Goal: Task Accomplishment & Management: Manage account settings

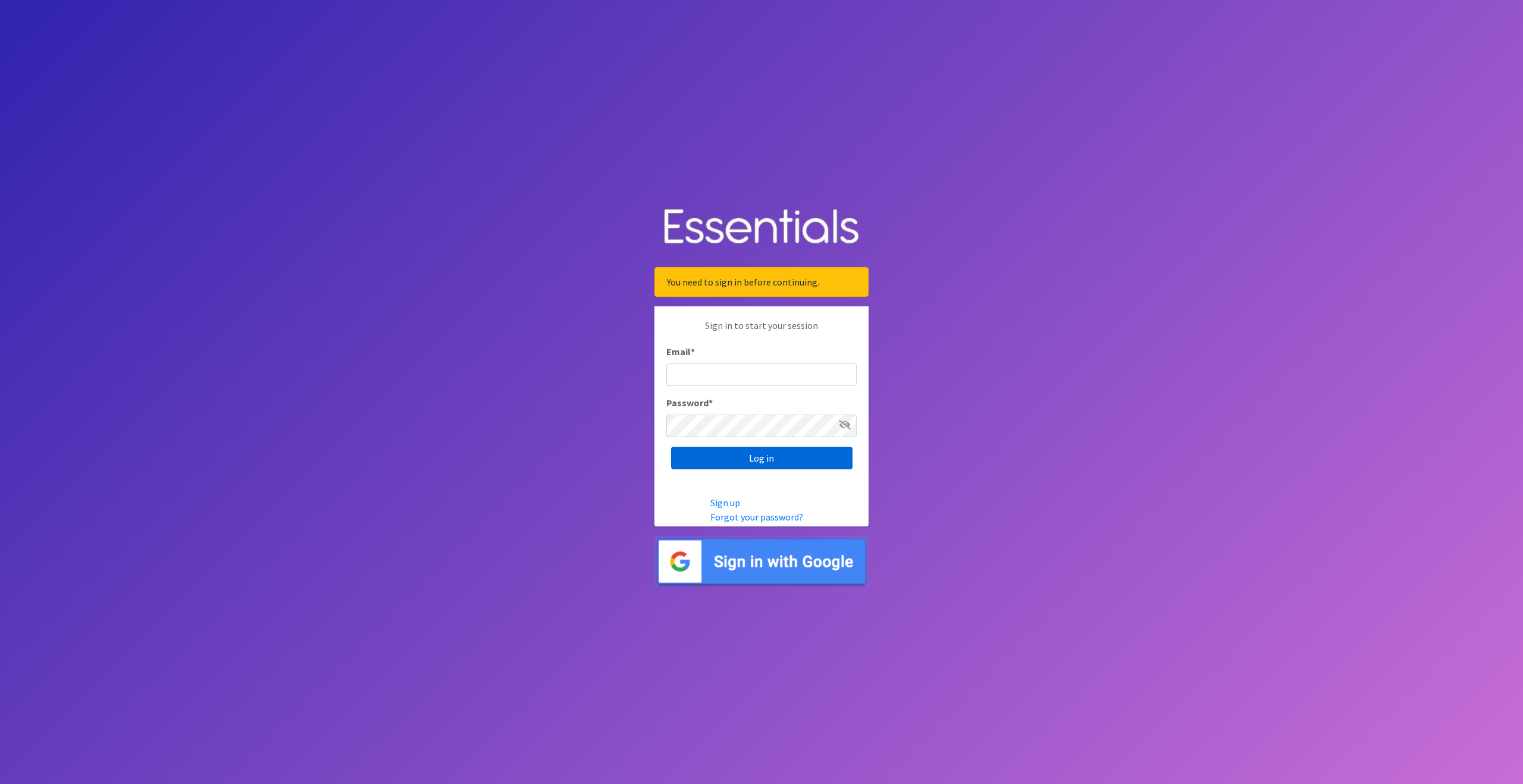
type input "outreach@carecollectiveswmi.org"
click at [779, 462] on input "Log in" at bounding box center [762, 458] width 182 height 23
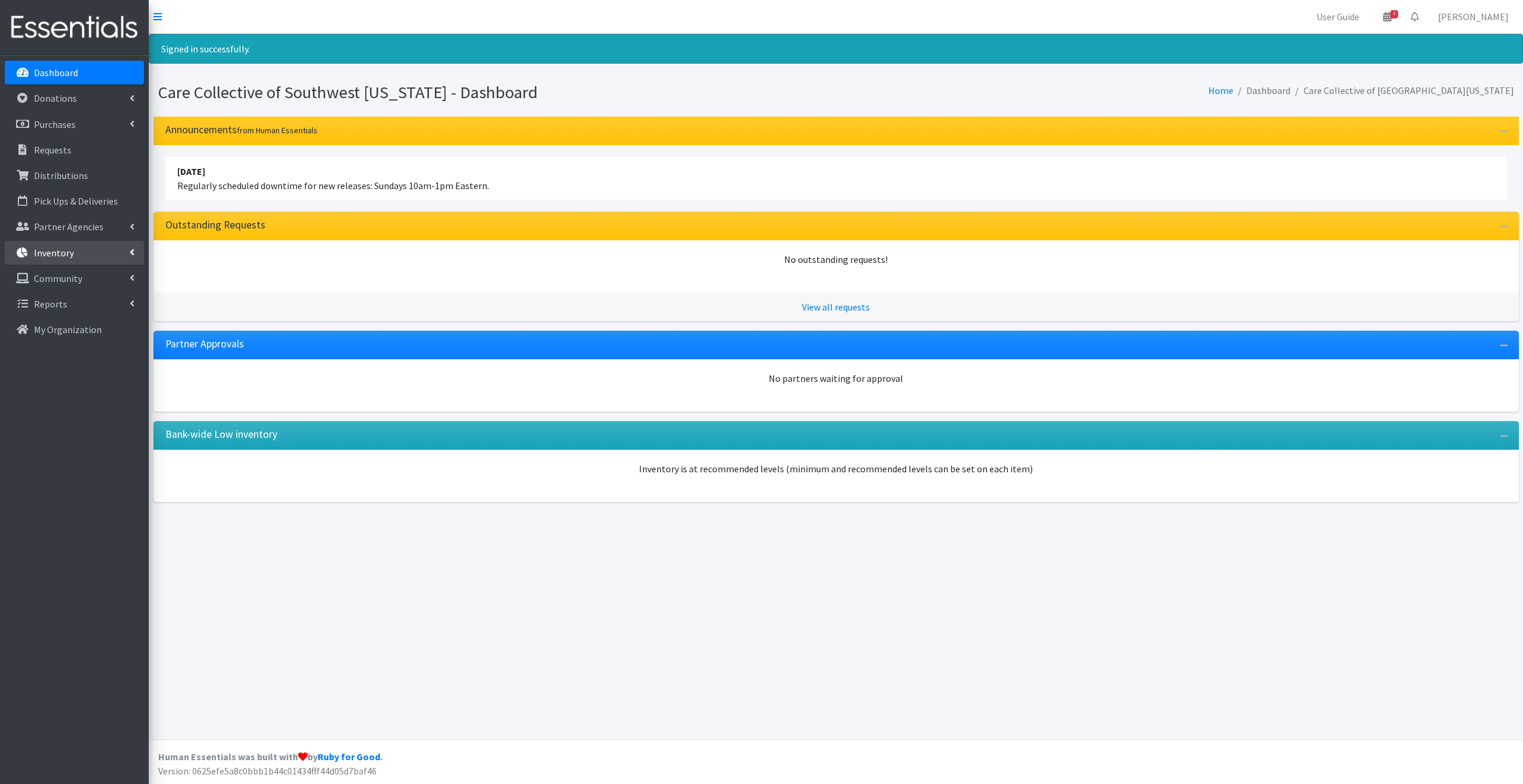
click at [108, 246] on link "Inventory" at bounding box center [74, 253] width 139 height 24
click at [98, 269] on link "Items & Inventory" at bounding box center [74, 278] width 139 height 24
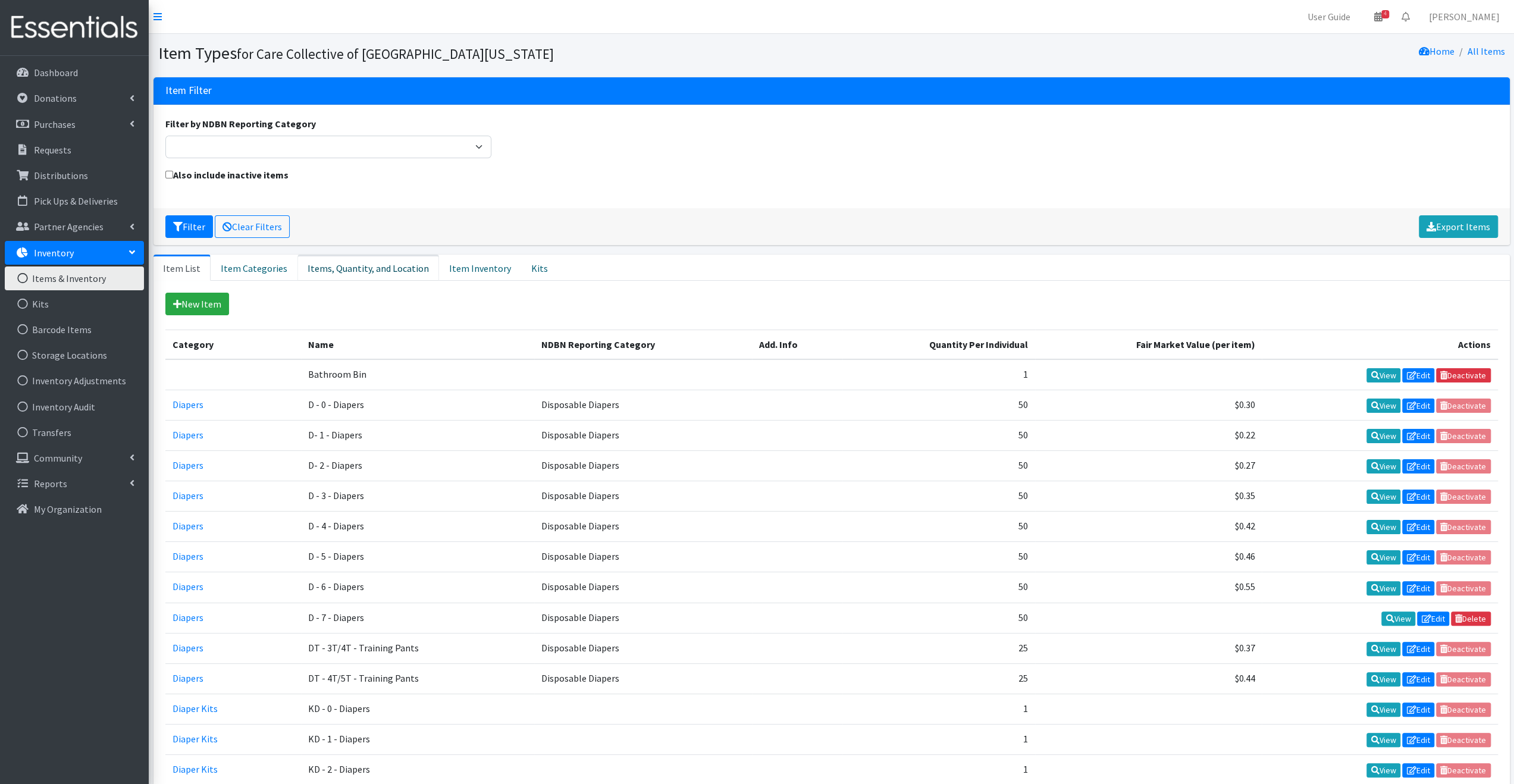
click at [375, 267] on link "Items, Quantity, and Location" at bounding box center [368, 268] width 142 height 26
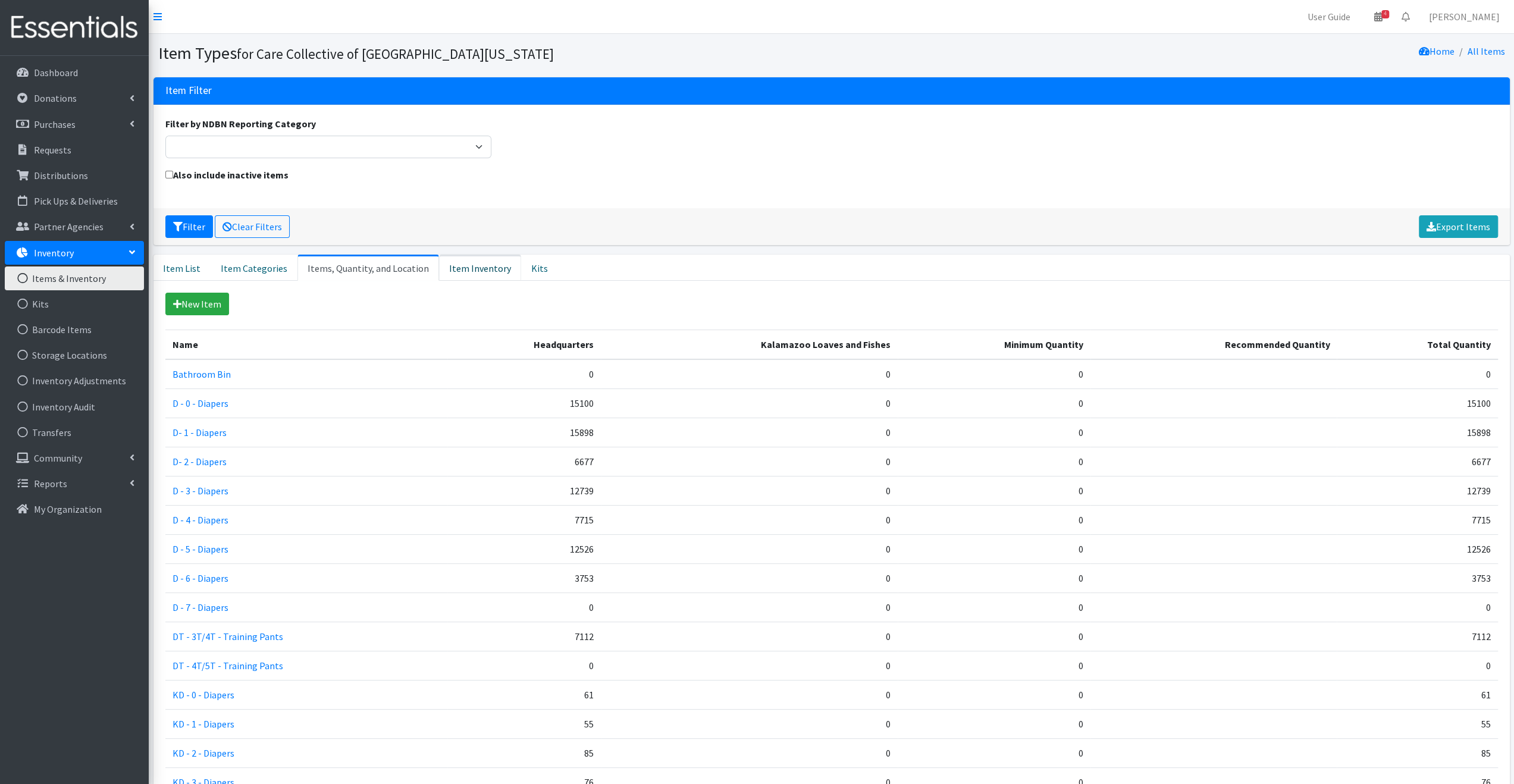
click at [452, 274] on link "Item Inventory" at bounding box center [480, 268] width 82 height 26
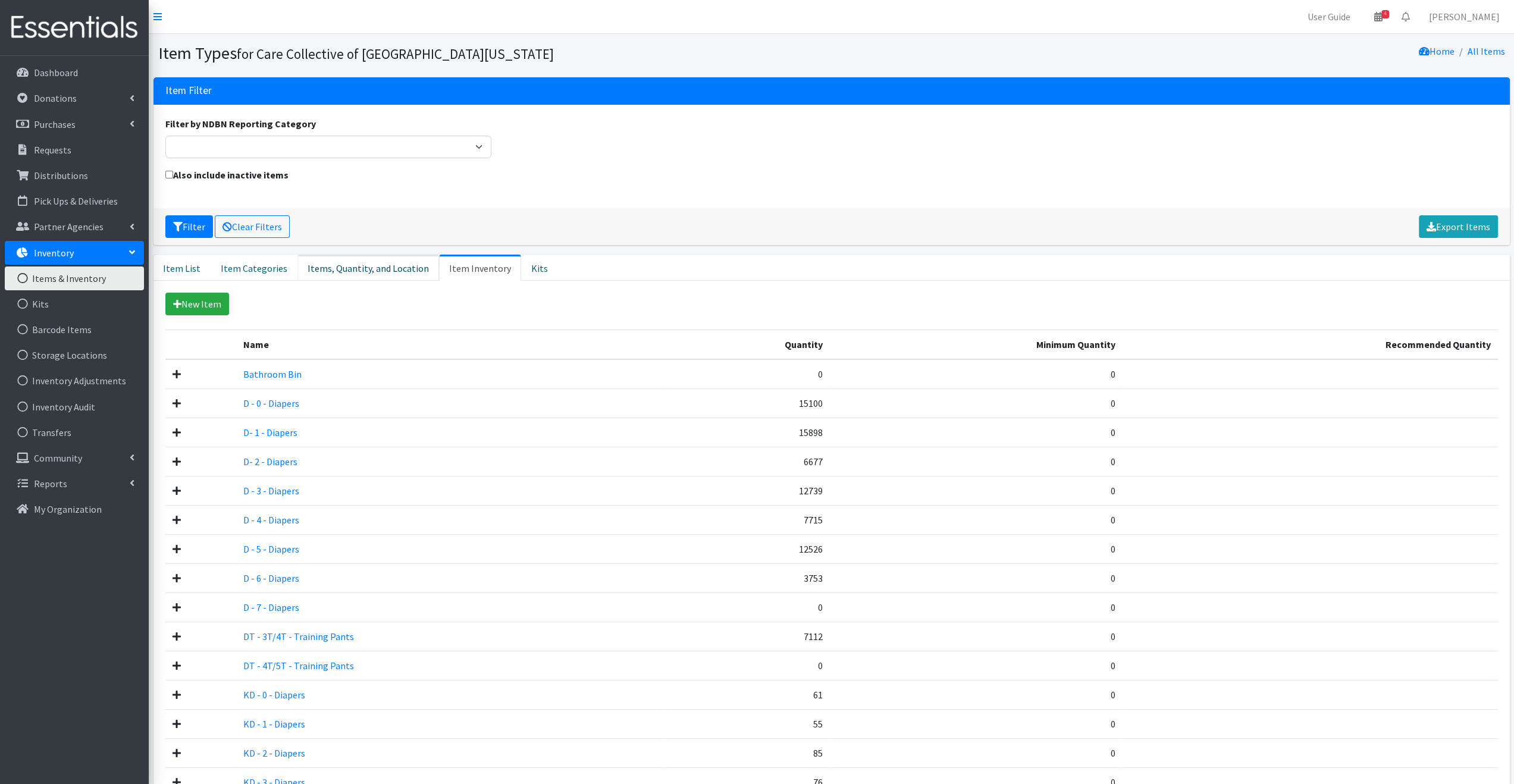
click at [388, 274] on link "Items, Quantity, and Location" at bounding box center [368, 268] width 142 height 26
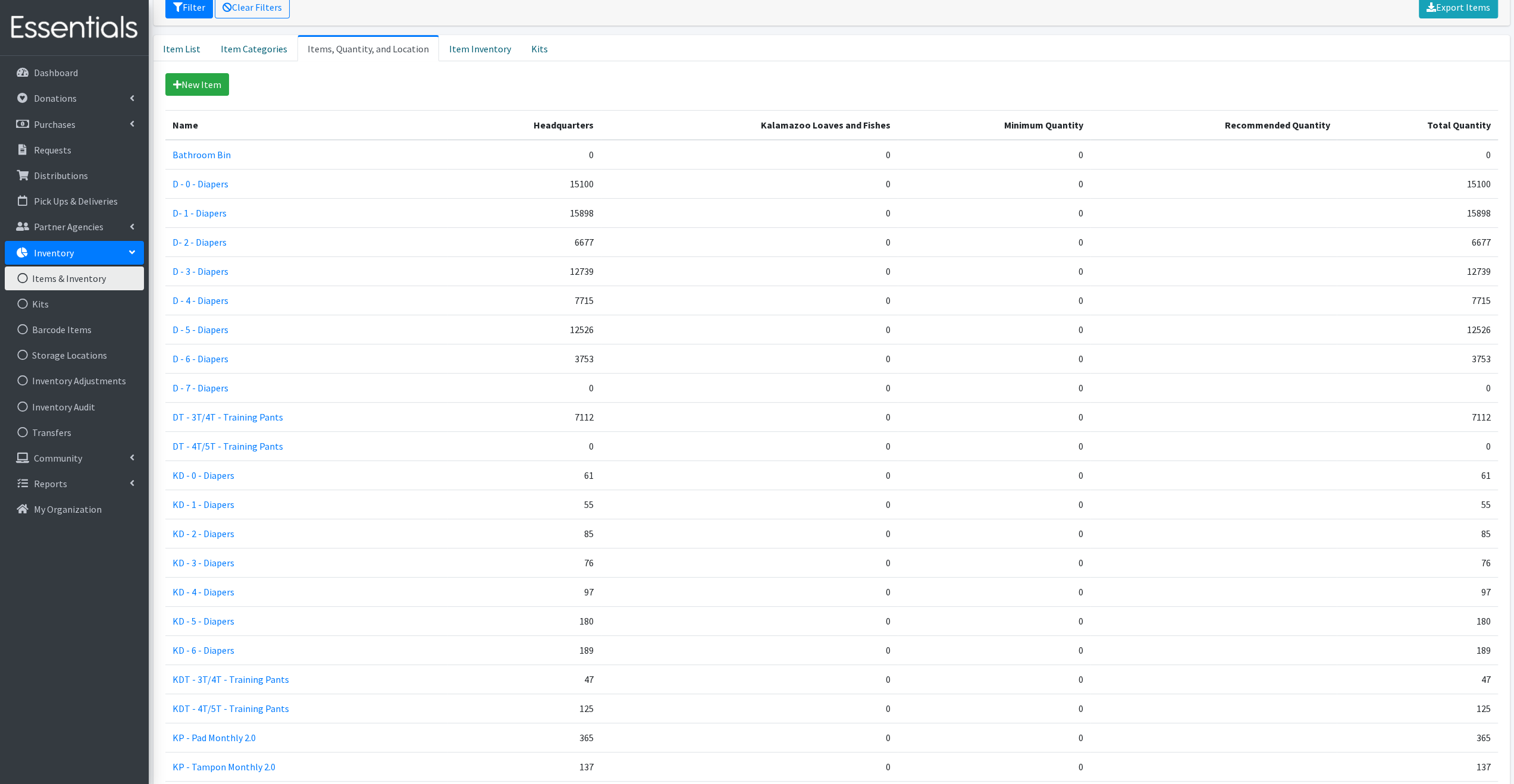
scroll to position [238, 0]
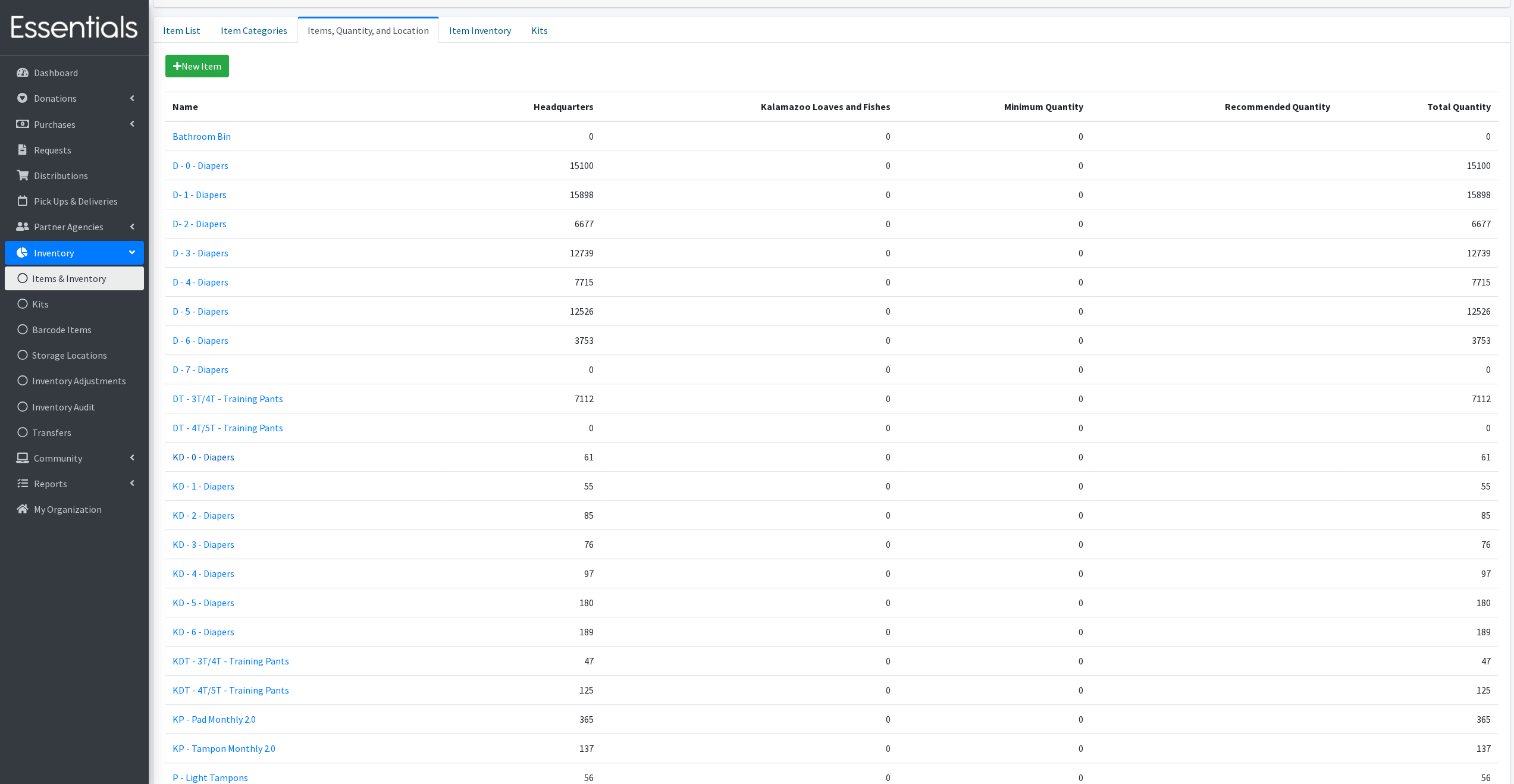
click at [207, 456] on link "KD - 0 - Diapers" at bounding box center [203, 457] width 62 height 12
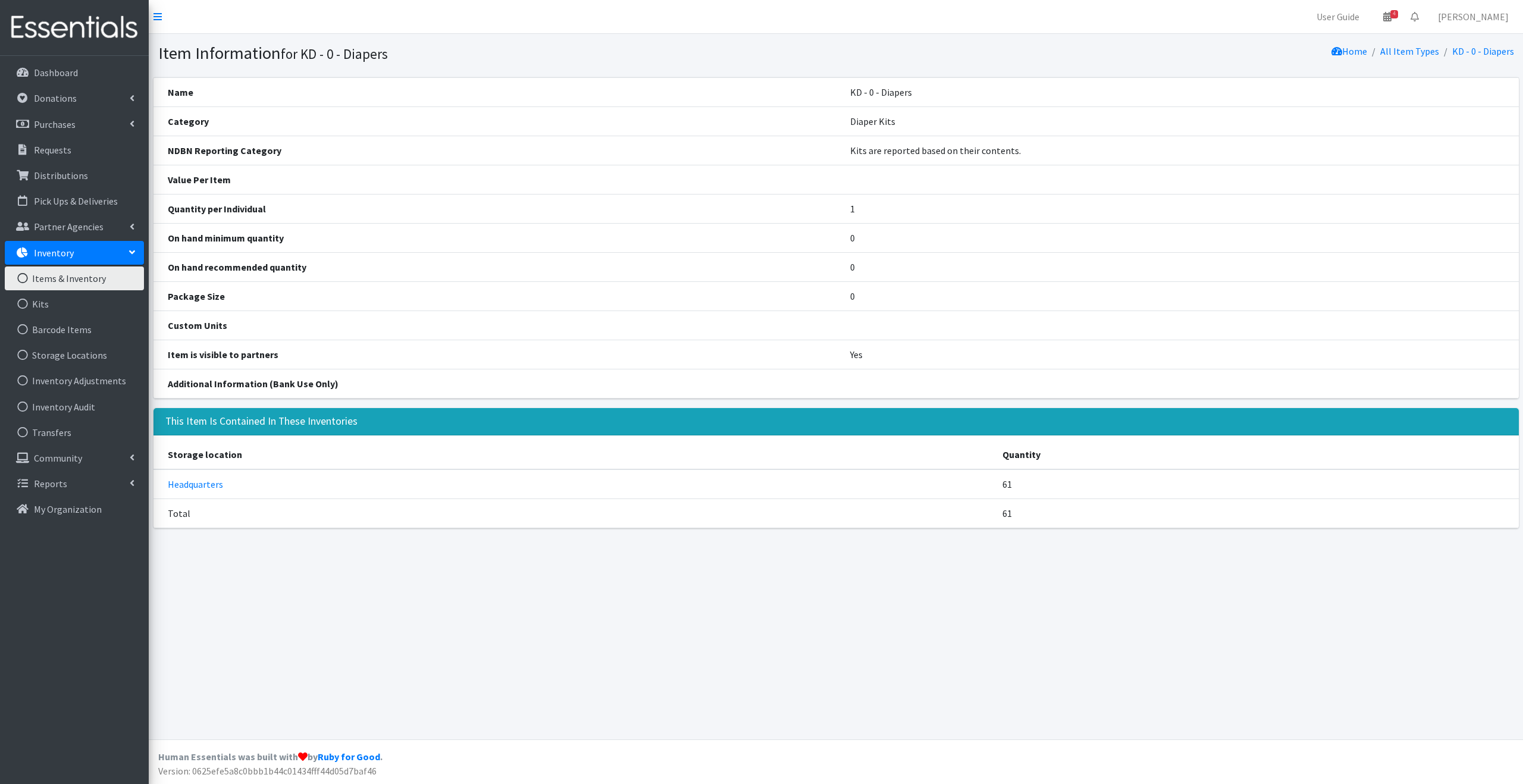
click at [85, 277] on link "Items & Inventory" at bounding box center [74, 278] width 139 height 24
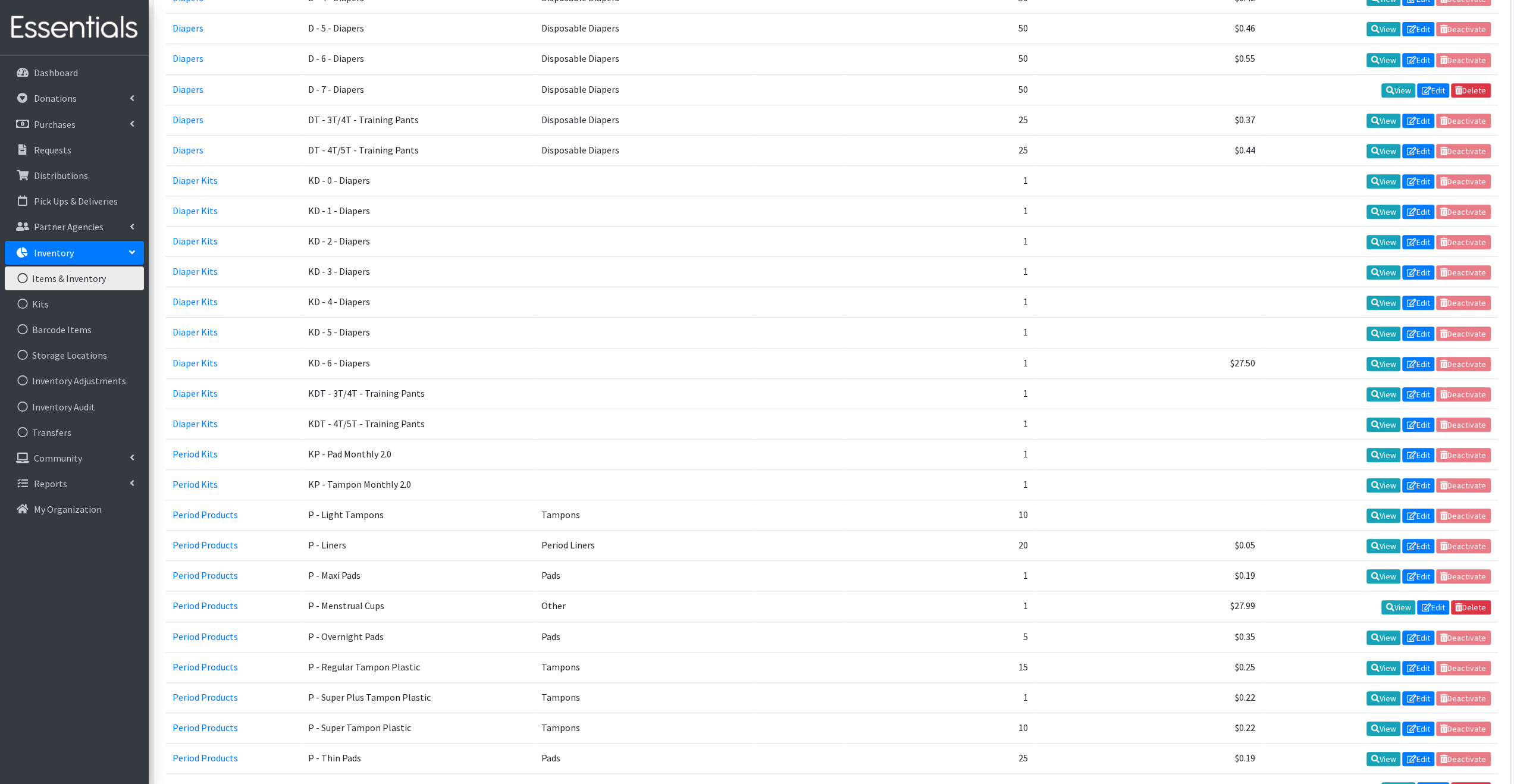
scroll to position [448, 0]
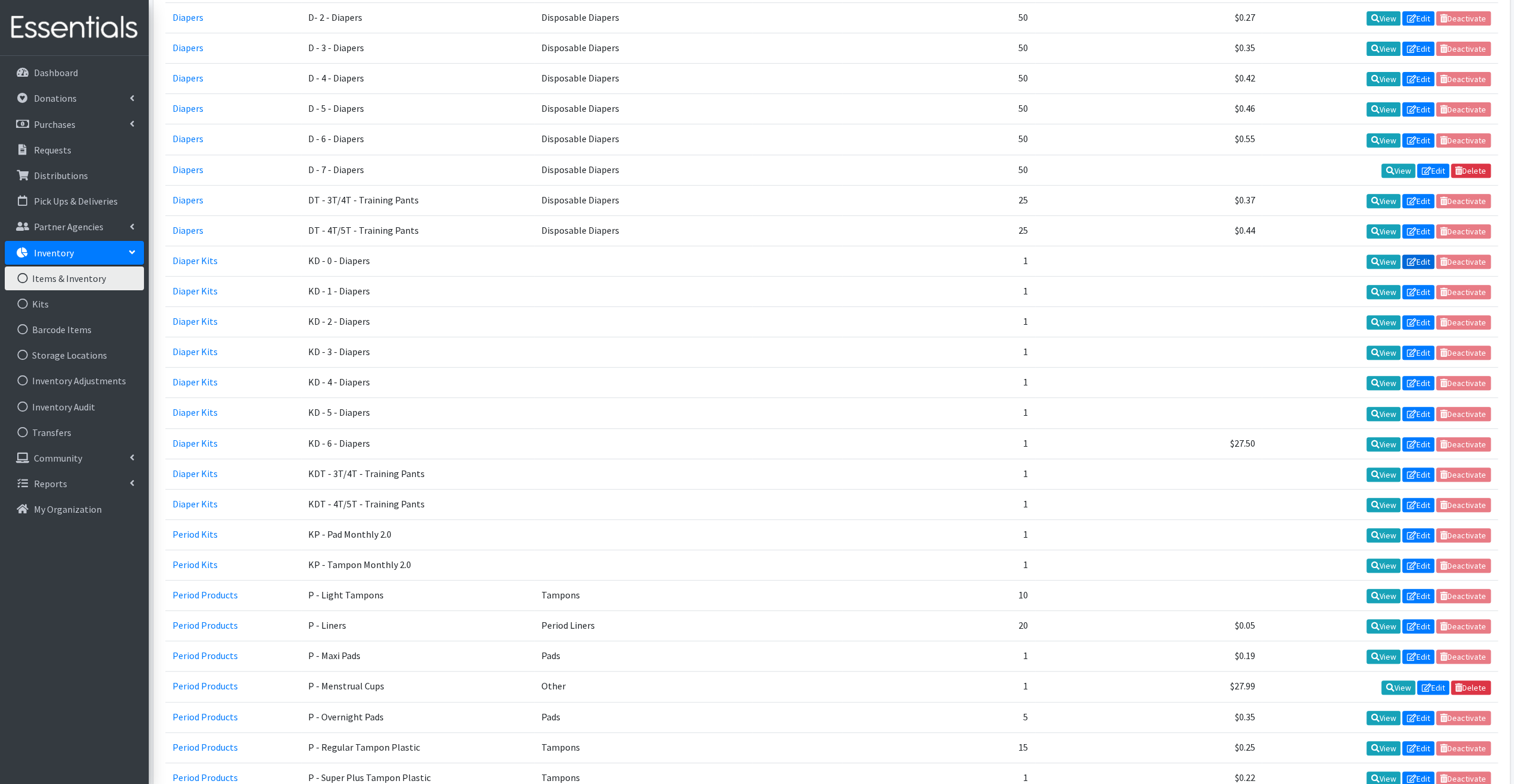
click at [1424, 255] on link "Edit" at bounding box center [1418, 262] width 32 height 15
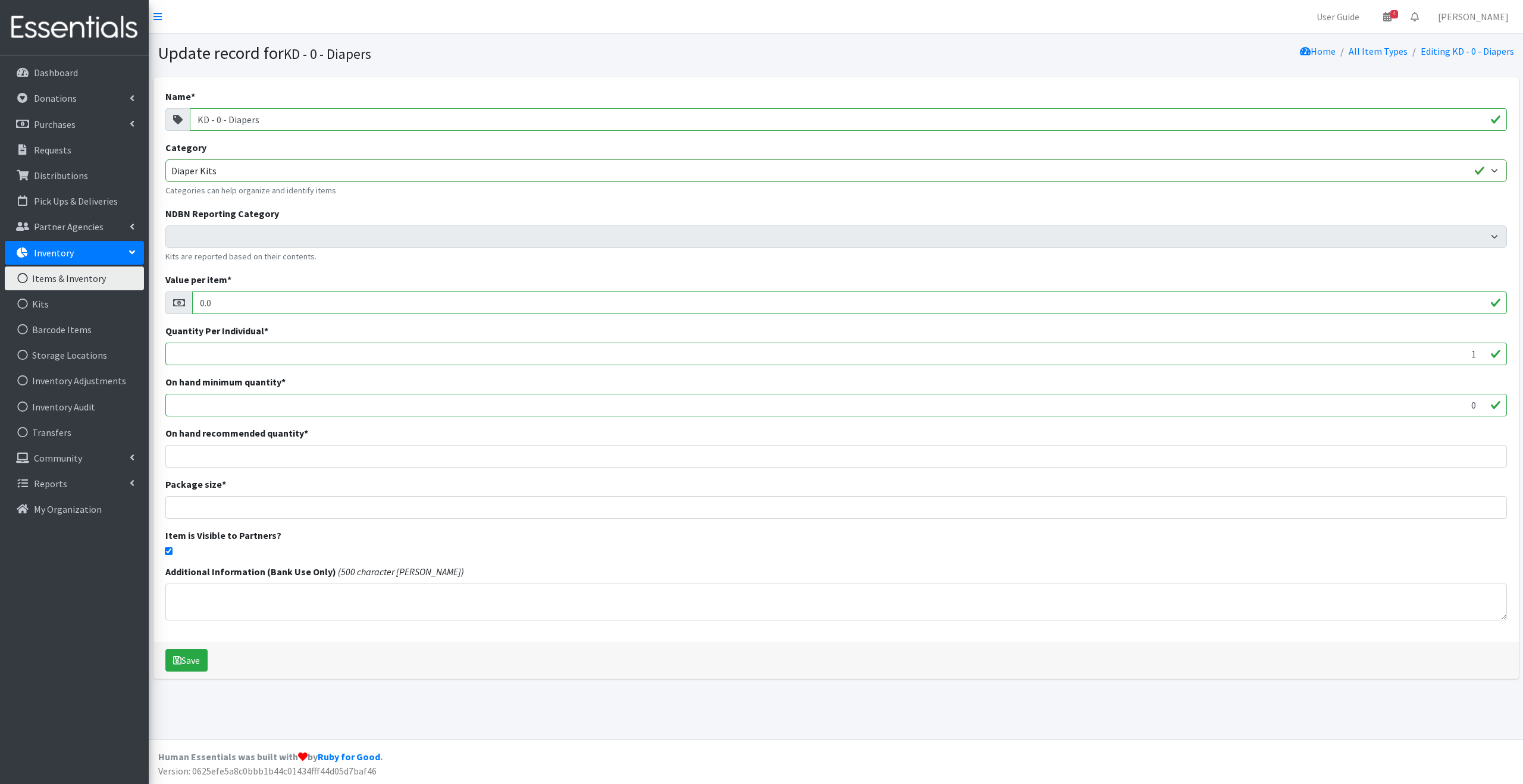
click at [310, 302] on input "0.0" at bounding box center [849, 302] width 1315 height 23
click at [425, 274] on div "Value per item * 0.0" at bounding box center [837, 293] width 1342 height 42
click at [198, 658] on button "Save" at bounding box center [187, 660] width 42 height 23
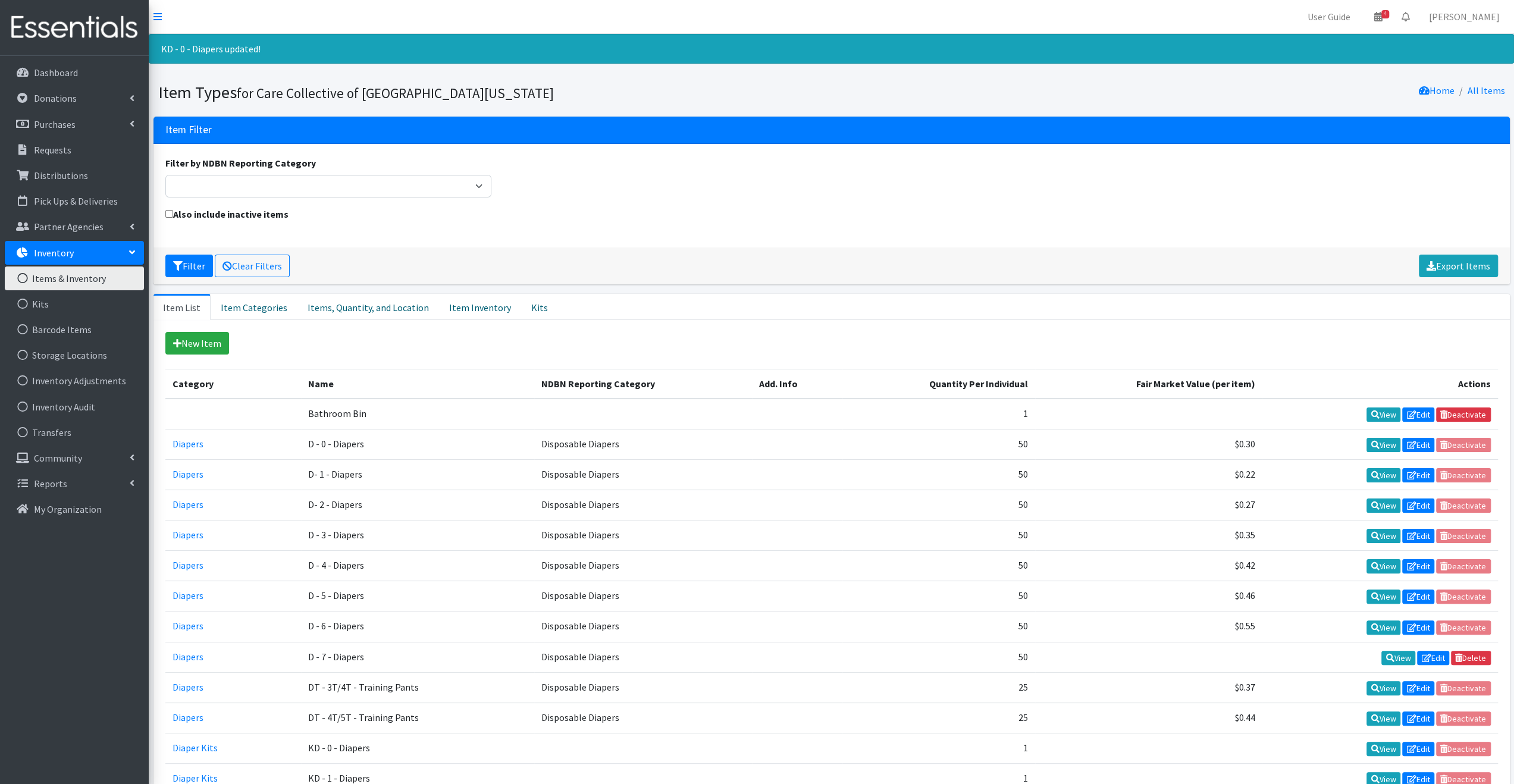
click at [510, 342] on div "New Item" at bounding box center [831, 343] width 1332 height 23
click at [412, 237] on div "Filter by NDBN Reporting Category Adult Incontinence Cloth Diapers Disposable D…" at bounding box center [831, 196] width 1356 height 104
click at [442, 231] on div "Also include inactive items" at bounding box center [831, 221] width 1342 height 28
